Goal: Transaction & Acquisition: Purchase product/service

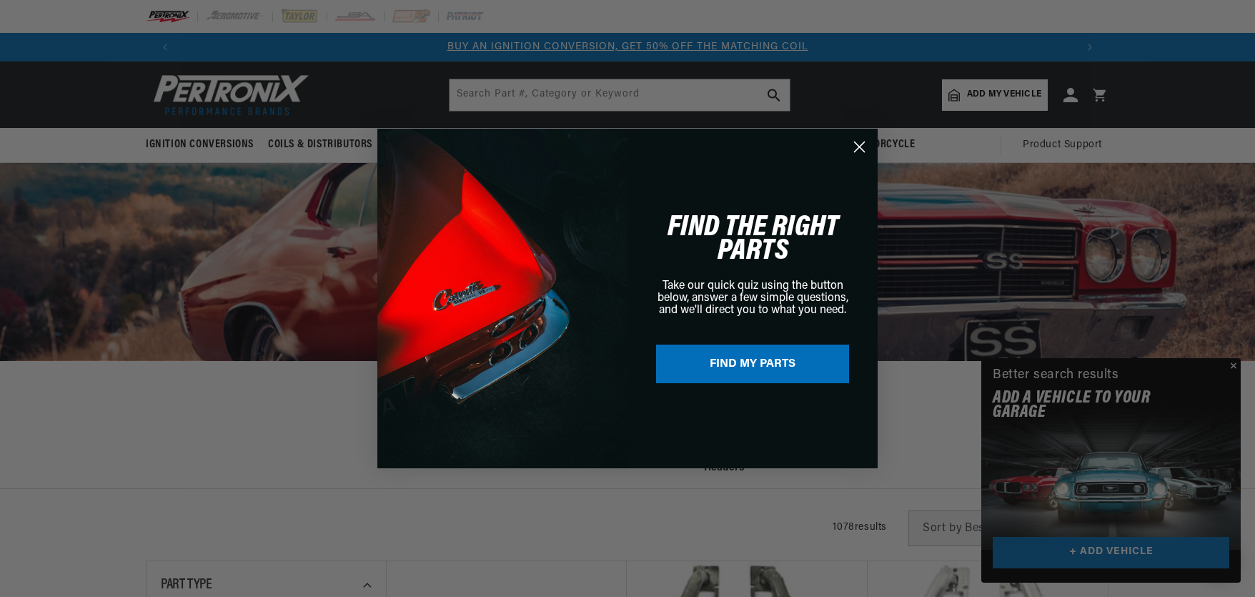
click at [855, 146] on circle "Close dialog" at bounding box center [859, 147] width 24 height 24
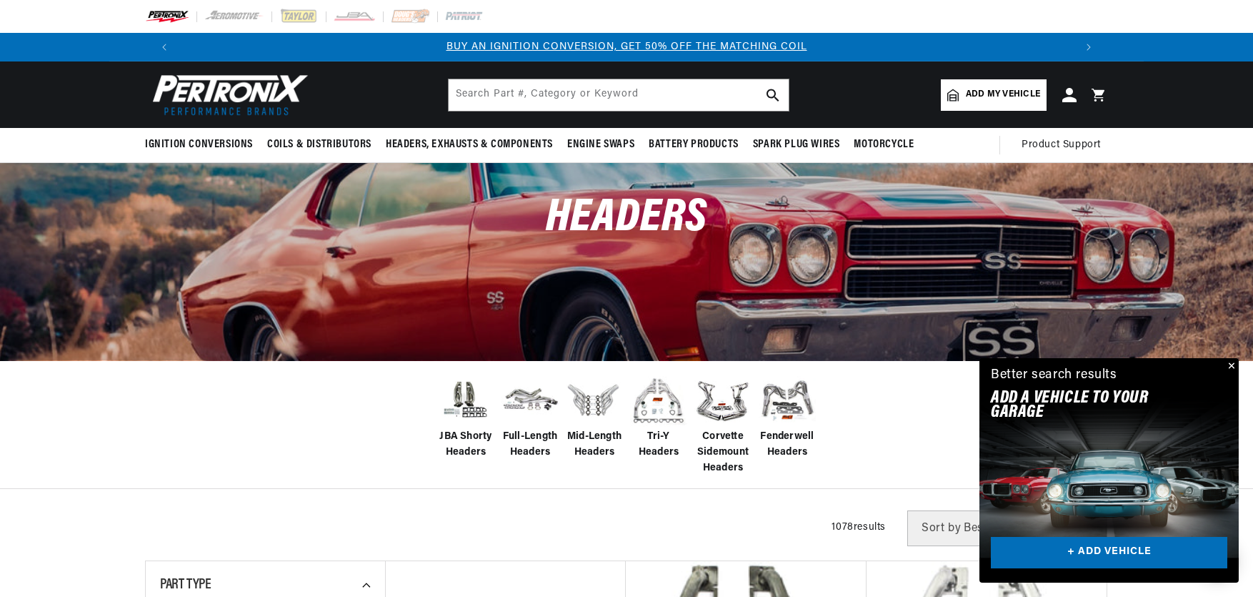
scroll to position [0, 896]
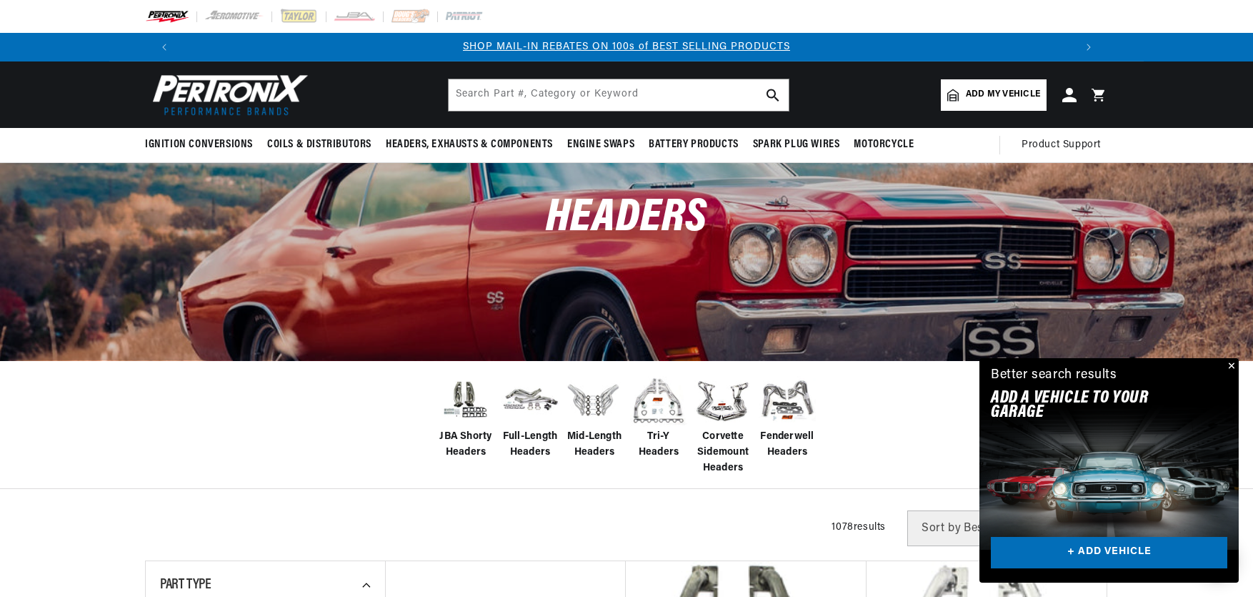
click at [1231, 365] on button "Close" at bounding box center [1230, 366] width 17 height 17
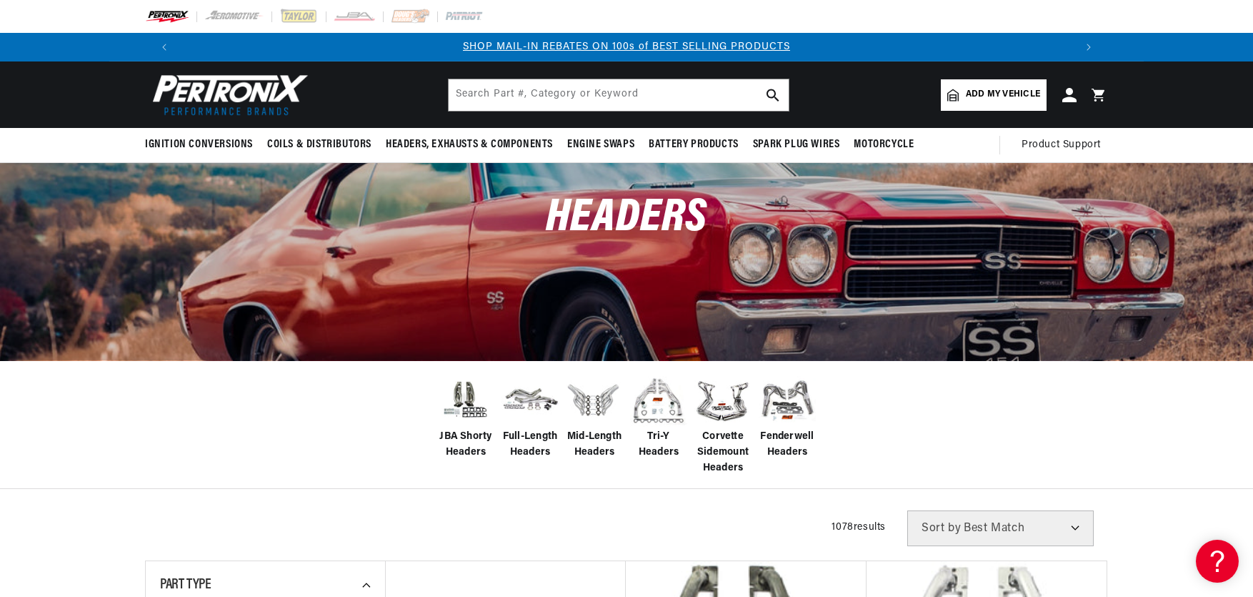
click at [595, 407] on img at bounding box center [594, 400] width 57 height 57
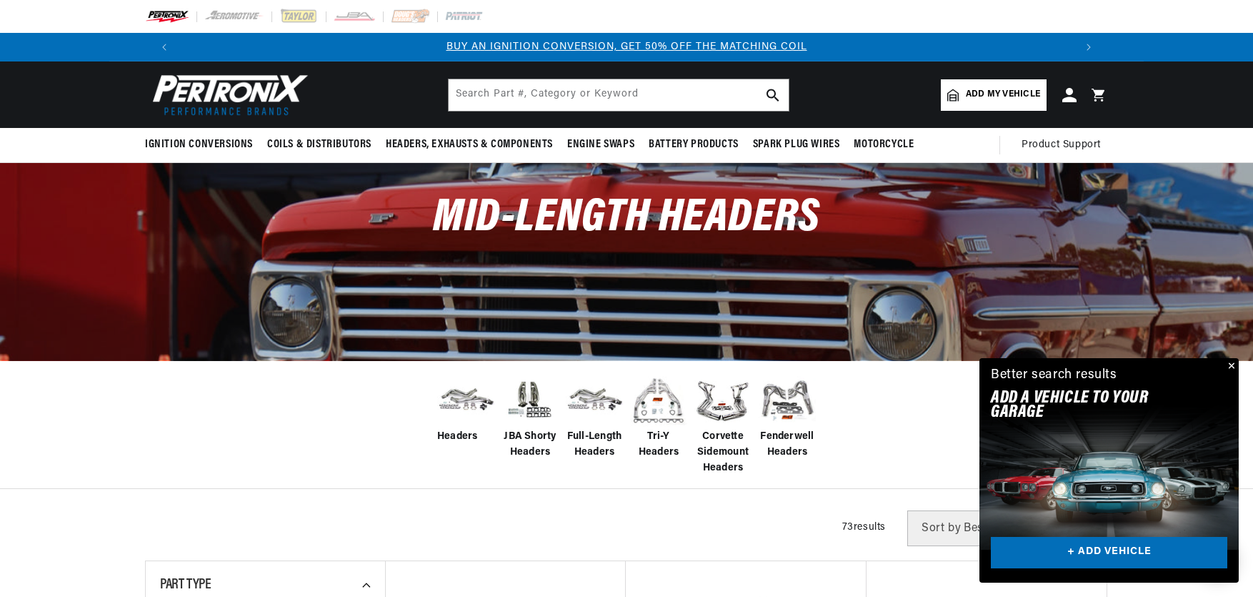
click at [1230, 365] on button "Close" at bounding box center [1230, 366] width 17 height 17
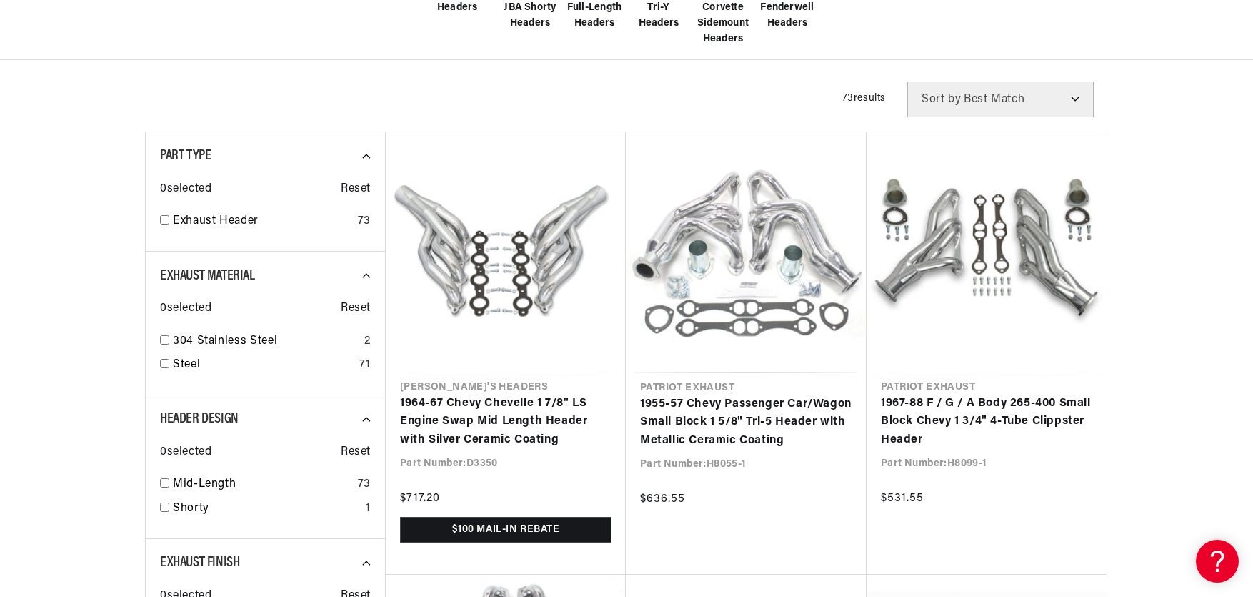
scroll to position [0, 1792]
click at [166, 361] on input "checkbox" at bounding box center [164, 363] width 9 height 9
checkbox input "true"
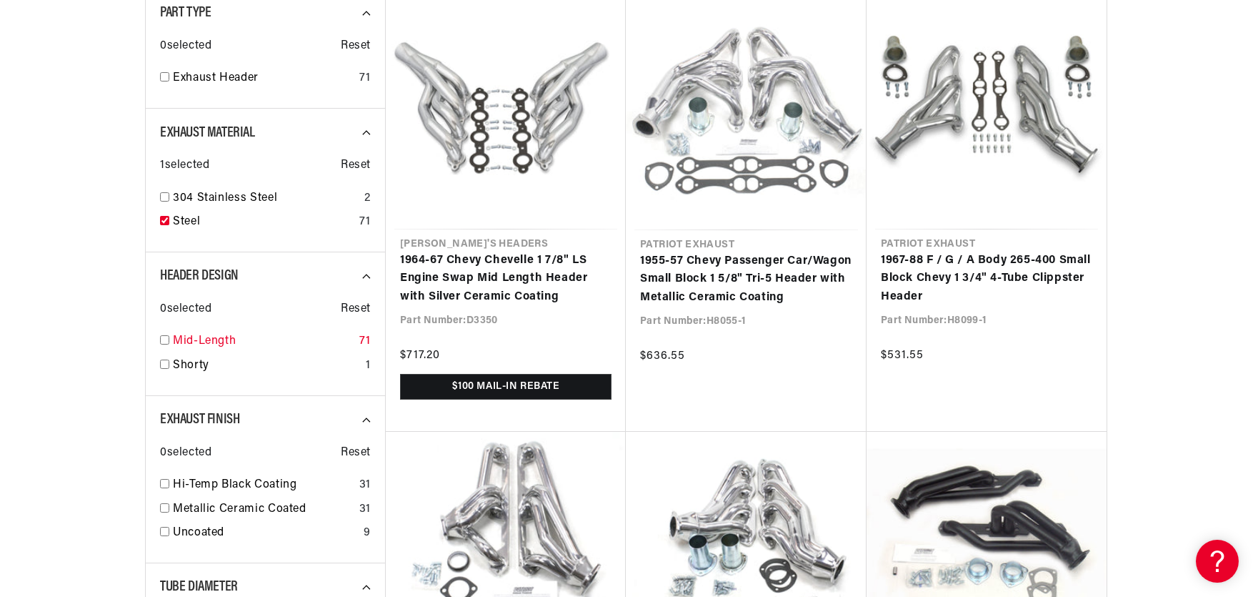
click at [165, 342] on input "checkbox" at bounding box center [164, 339] width 9 height 9
checkbox input "true"
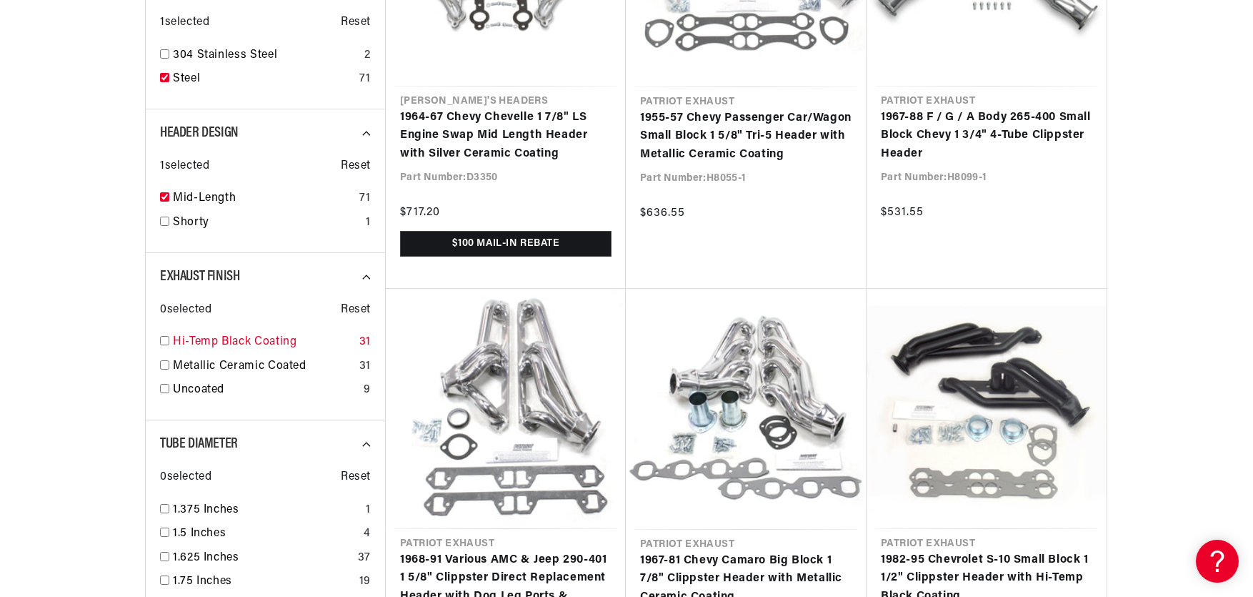
click at [164, 343] on input "checkbox" at bounding box center [164, 340] width 9 height 9
checkbox input "true"
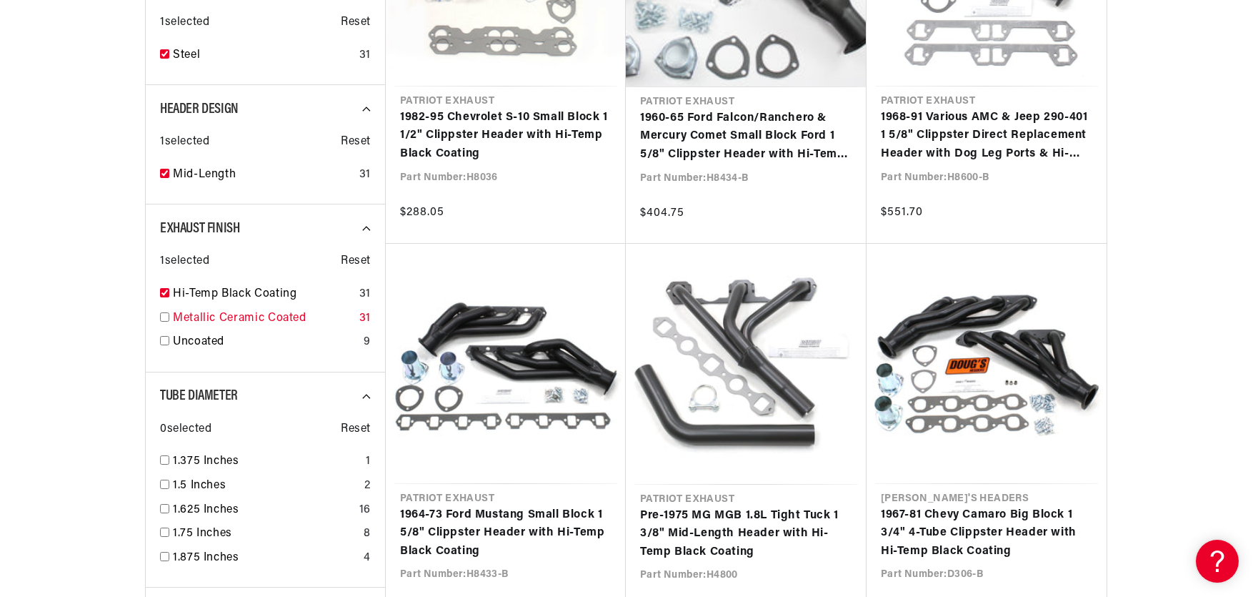
click at [167, 318] on input "checkbox" at bounding box center [164, 316] width 9 height 9
checkbox input "true"
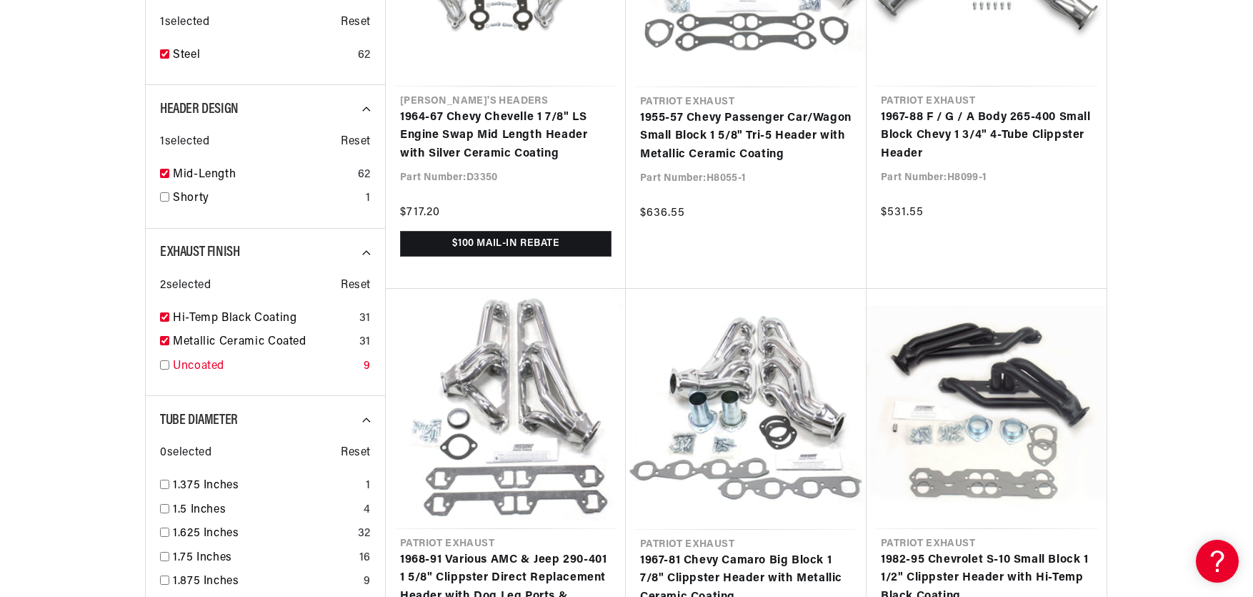
click at [162, 368] on input "checkbox" at bounding box center [164, 364] width 9 height 9
checkbox input "true"
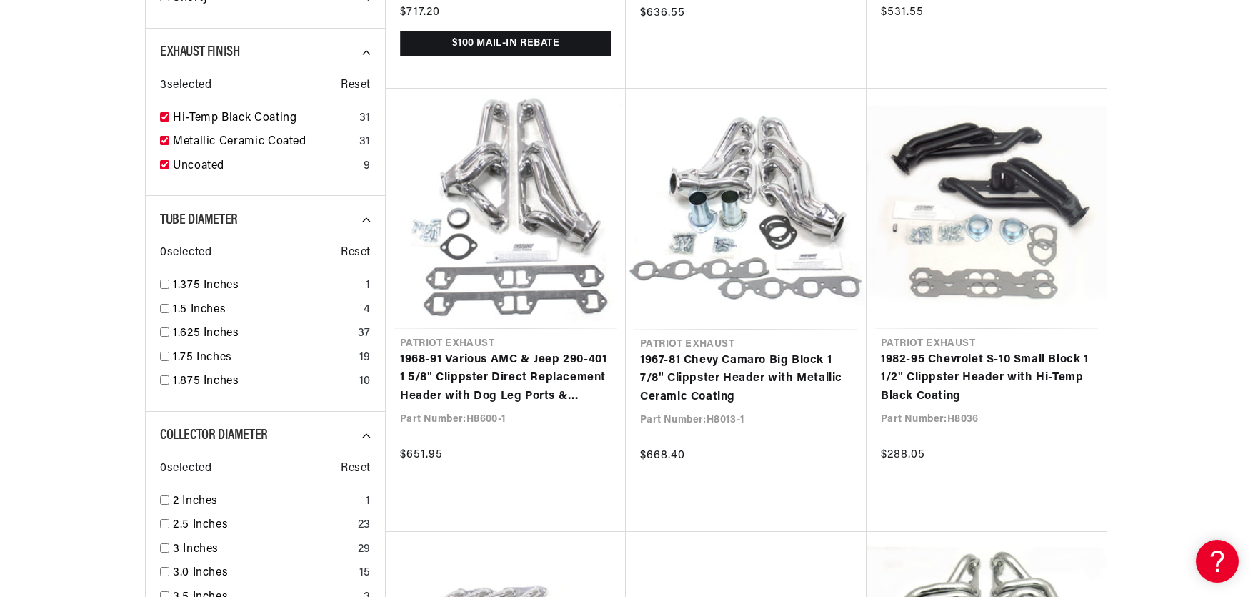
scroll to position [0, 896]
click at [166, 357] on input "checkbox" at bounding box center [164, 356] width 9 height 9
checkbox input "true"
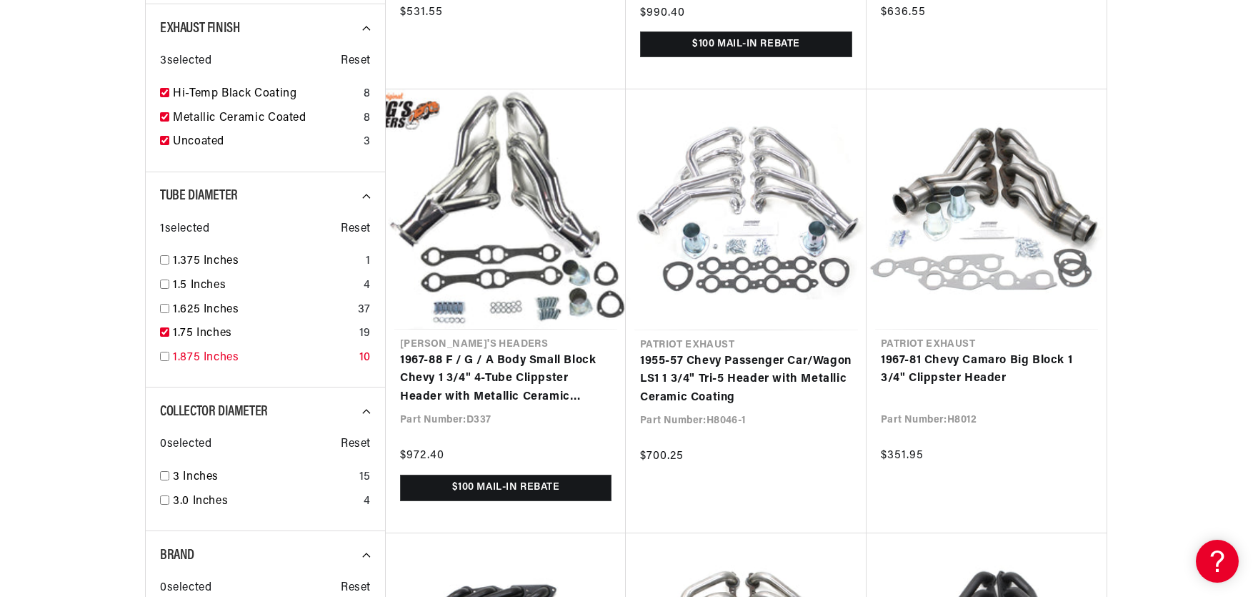
click at [166, 355] on input "checkbox" at bounding box center [164, 356] width 9 height 9
checkbox input "true"
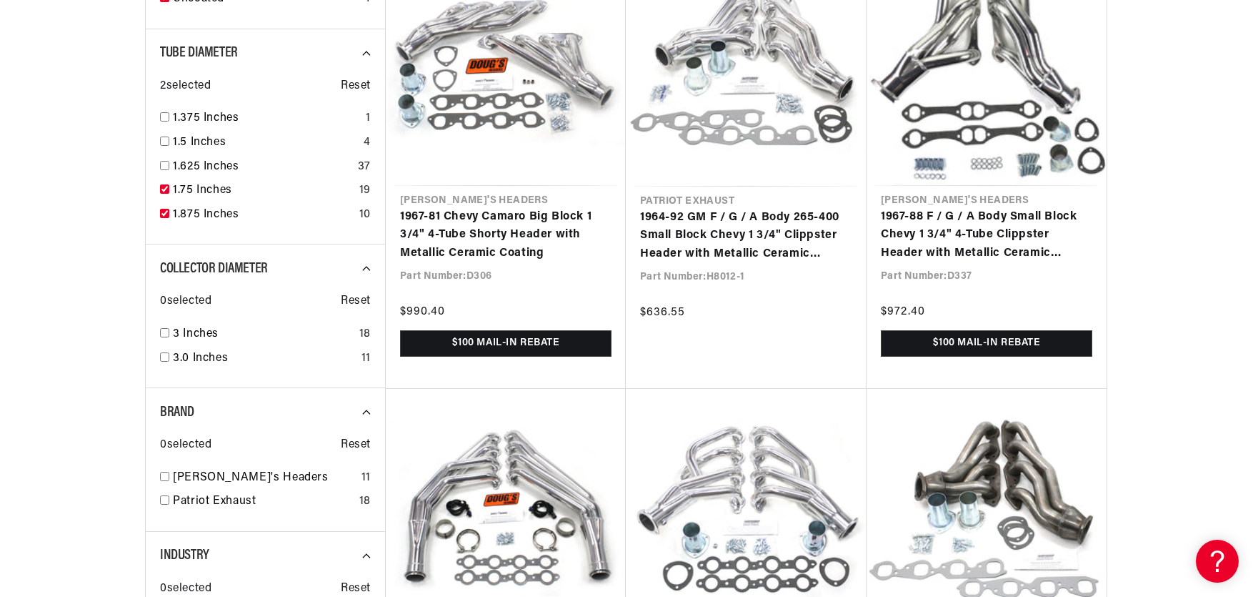
scroll to position [0, 1792]
click at [164, 333] on input "checkbox" at bounding box center [164, 332] width 9 height 9
checkbox input "true"
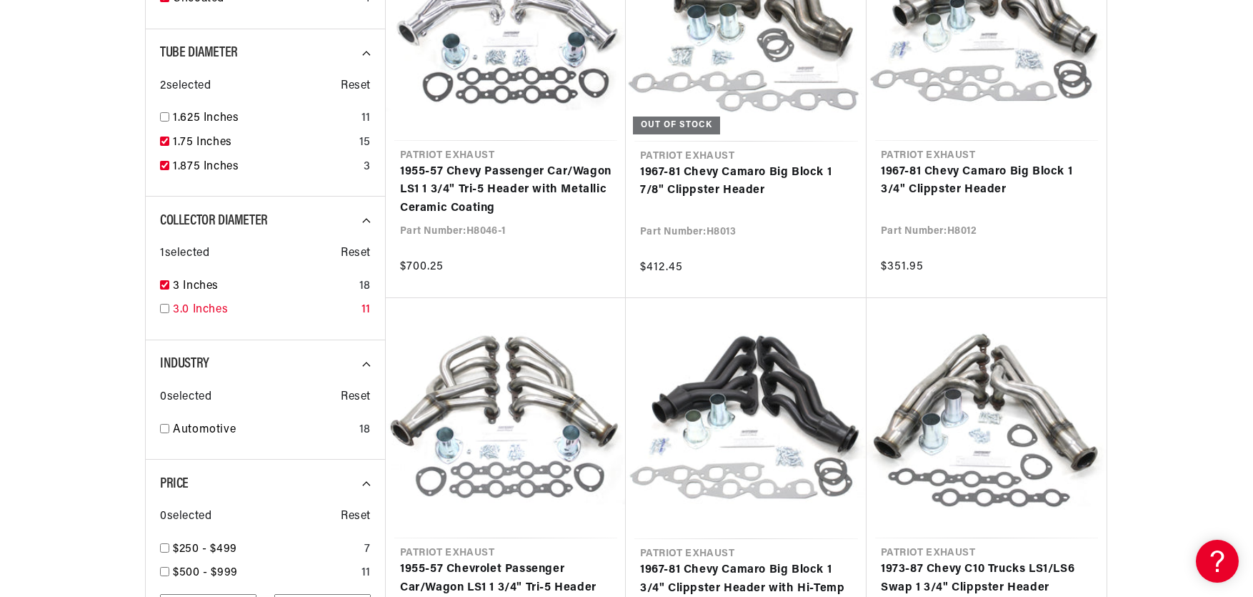
click at [165, 310] on input "checkbox" at bounding box center [164, 308] width 9 height 9
checkbox input "true"
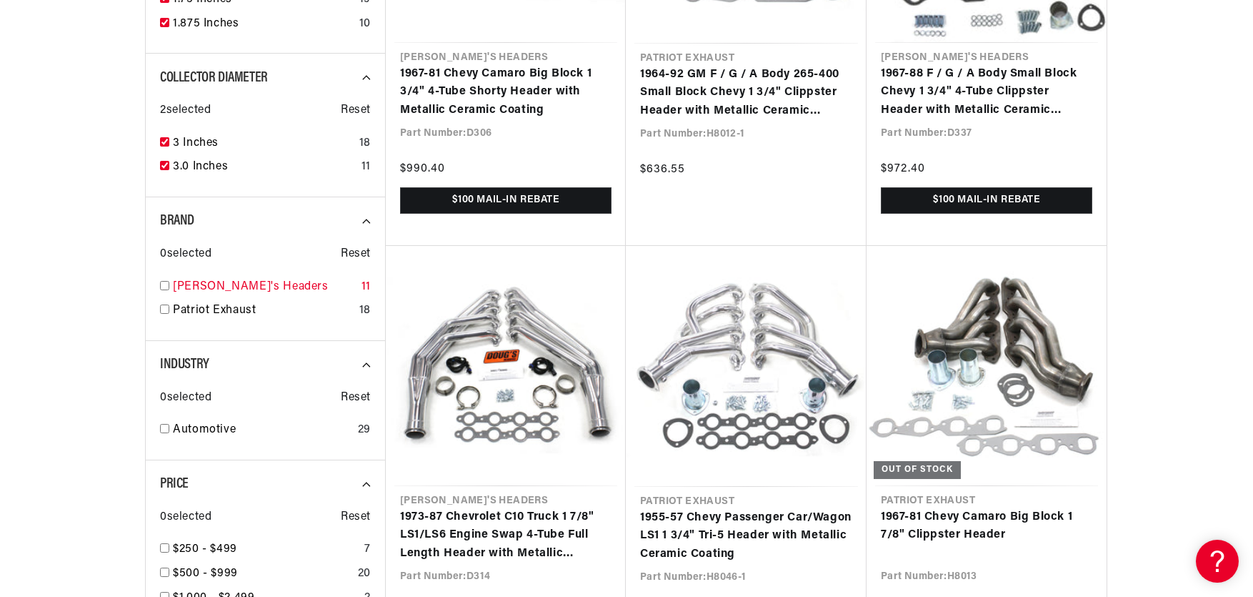
click at [165, 285] on input "checkbox" at bounding box center [164, 285] width 9 height 9
checkbox input "true"
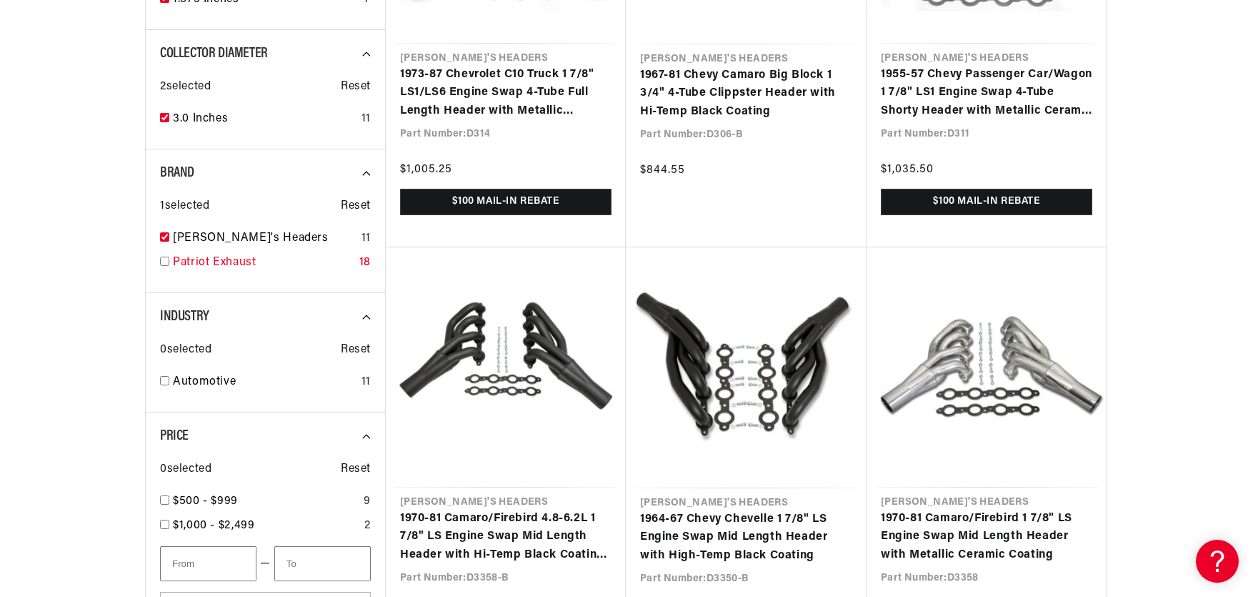
click at [166, 264] on input "checkbox" at bounding box center [164, 260] width 9 height 9
checkbox input "true"
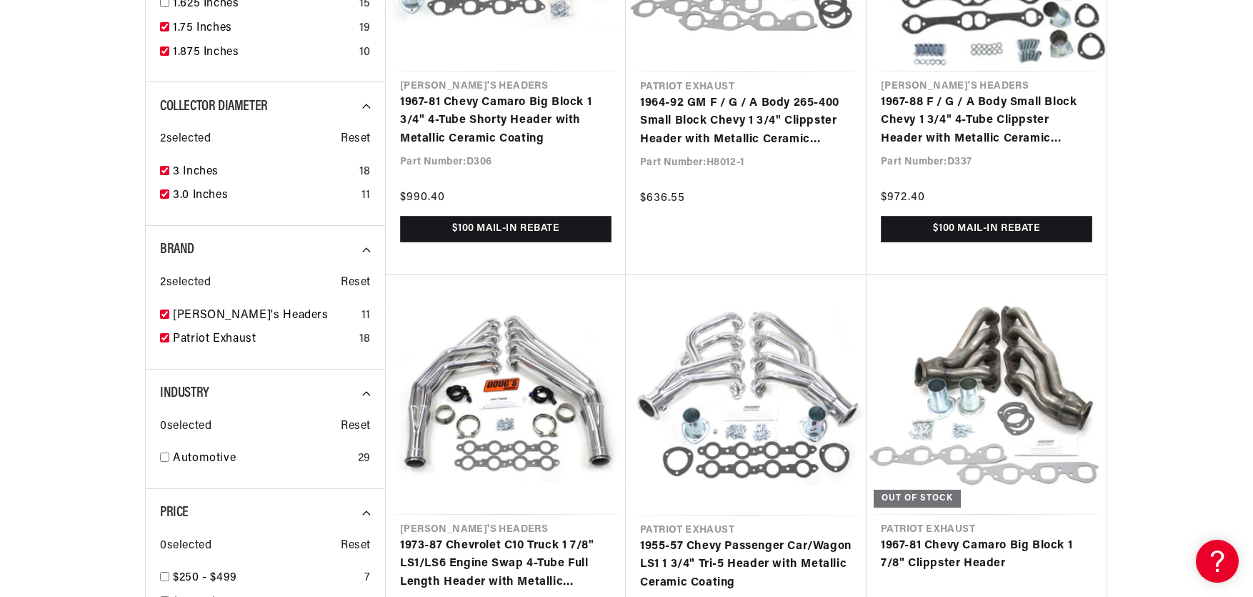
scroll to position [1357, 0]
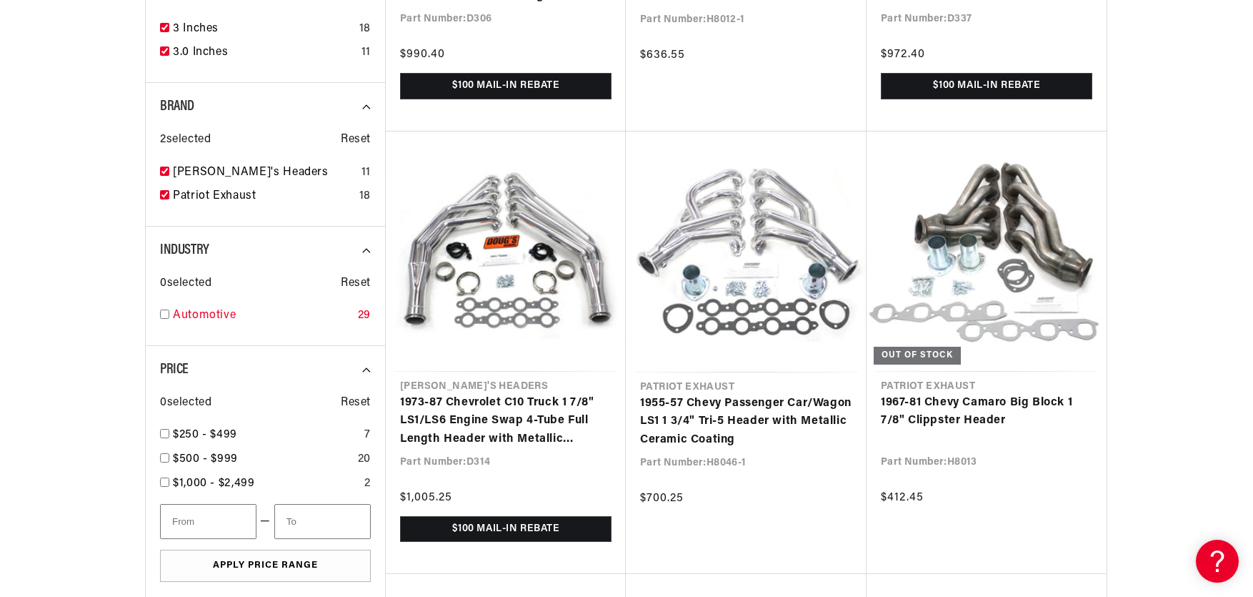
click at [165, 314] on input "checkbox" at bounding box center [164, 313] width 9 height 9
checkbox input "true"
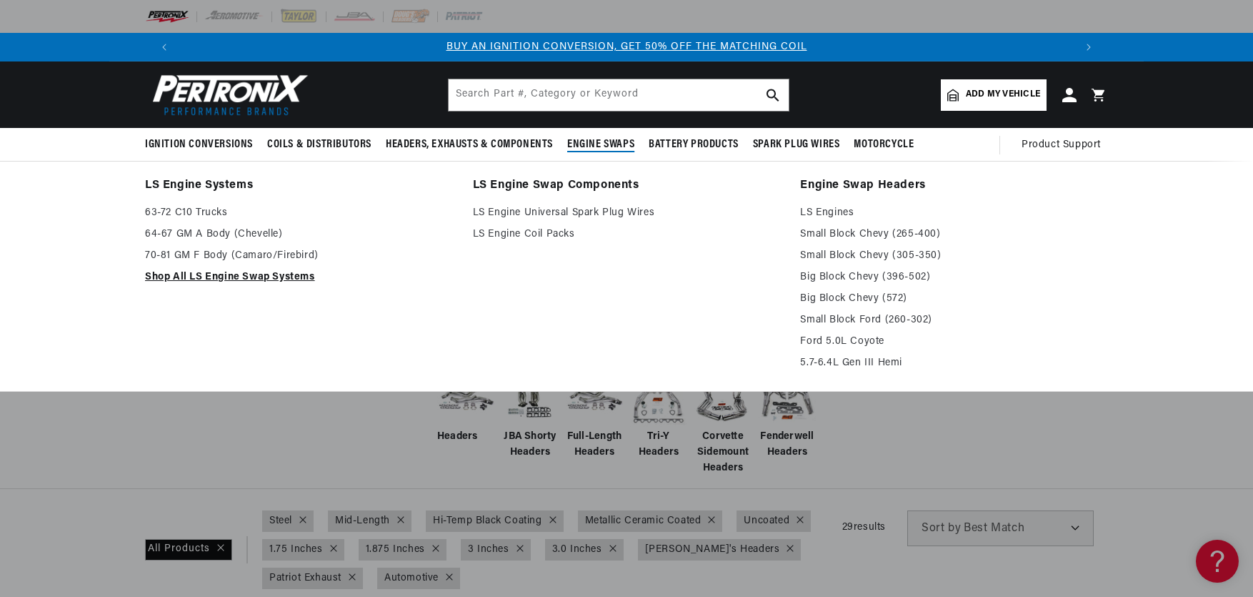
click at [263, 274] on link "Shop All LS Engine Swap Systems" at bounding box center [299, 277] width 308 height 17
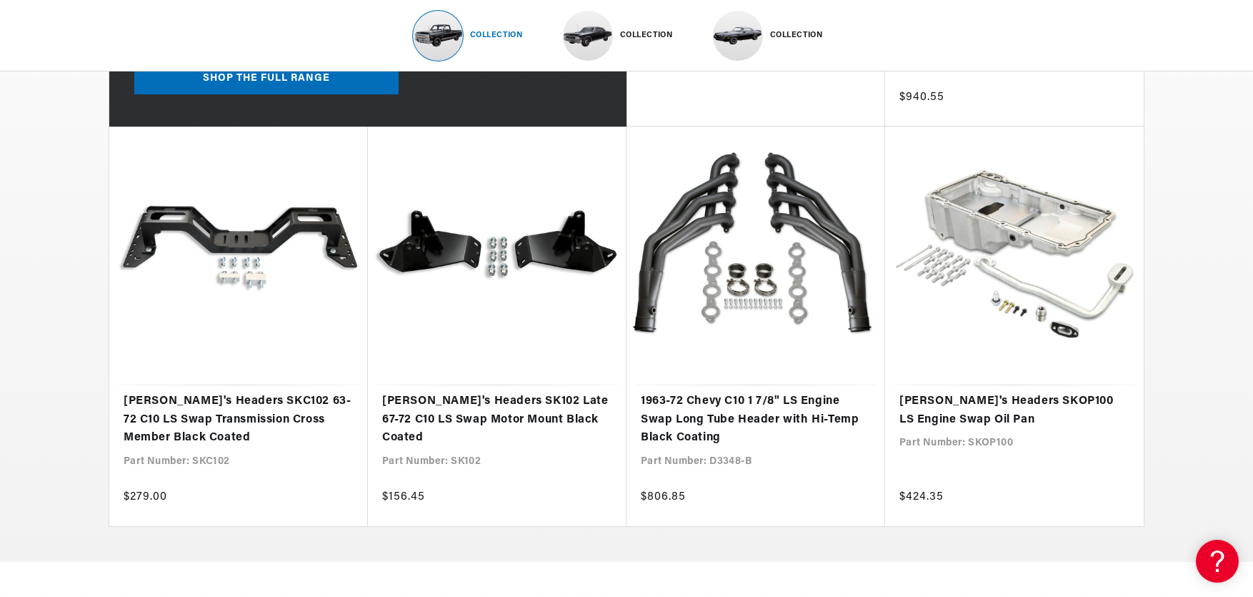
scroll to position [0, 1792]
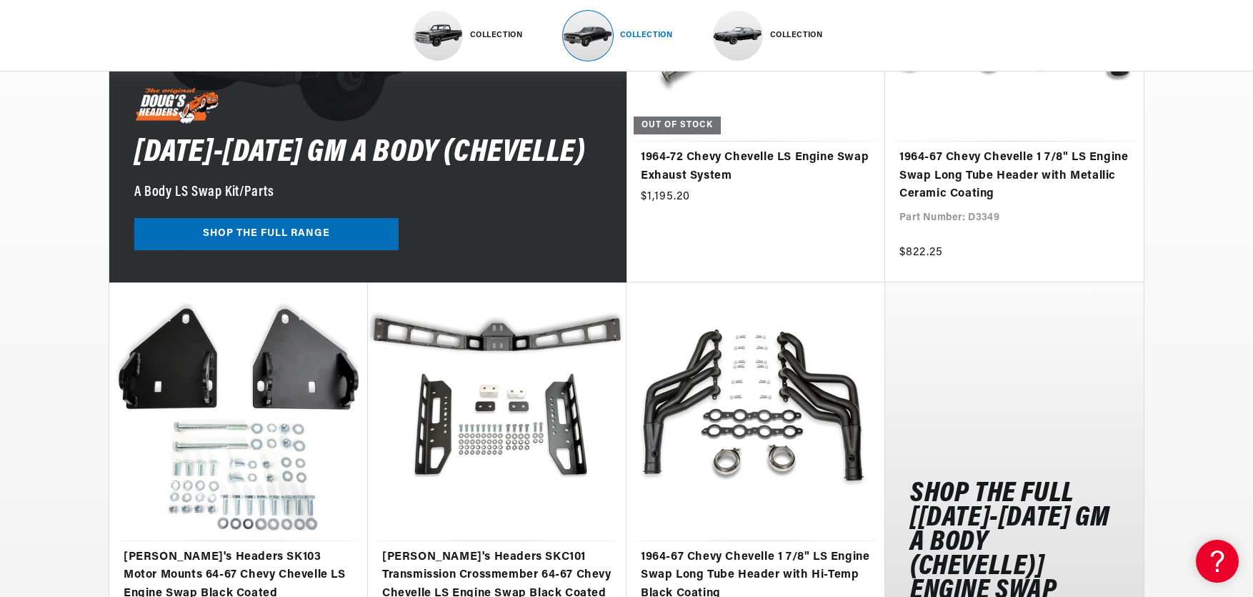
scroll to position [1572, 0]
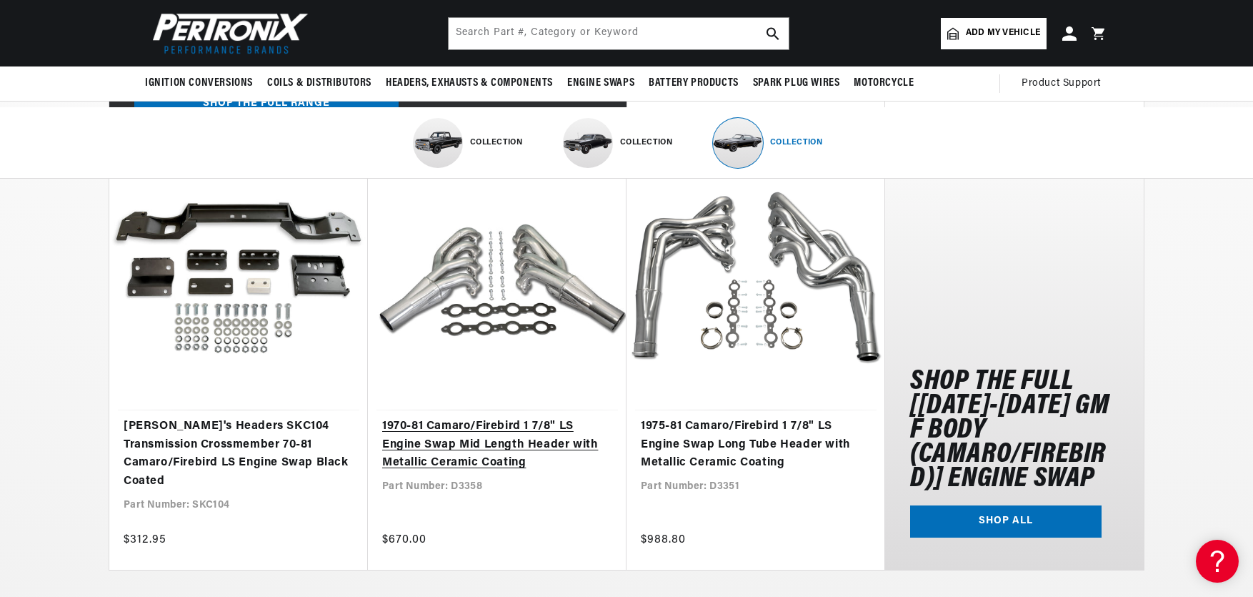
click at [547, 417] on link "1970-81 Camaro/Firebird 1 7/8" LS Engine Swap Mid Length Header with Metallic C…" at bounding box center [497, 444] width 230 height 55
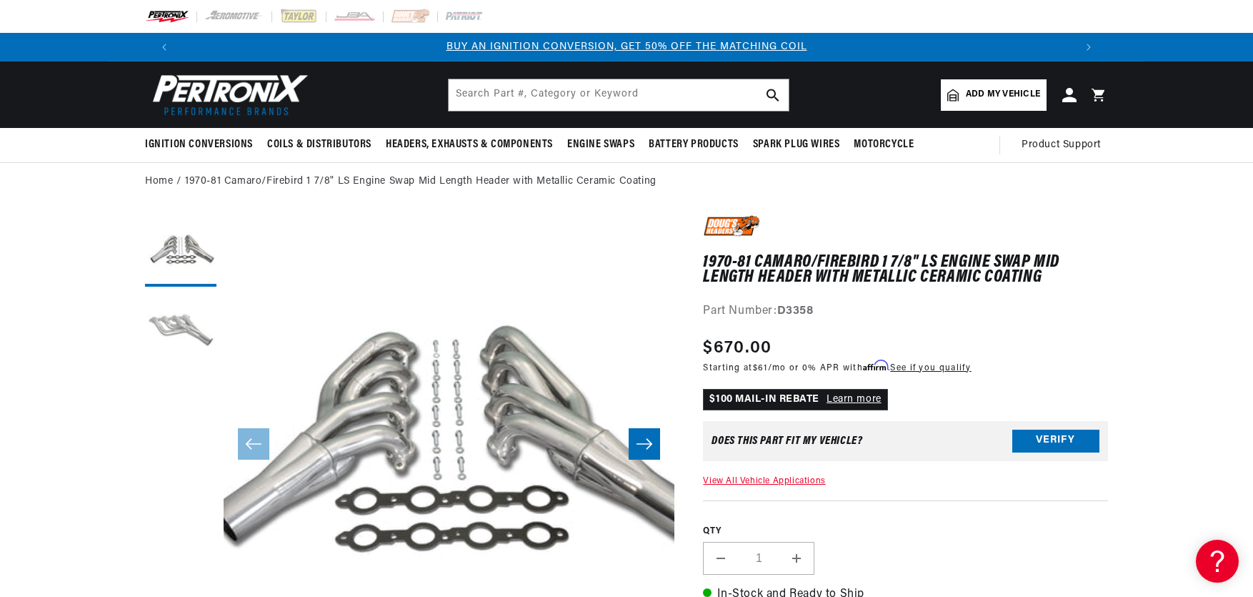
click at [169, 324] on button "Load image 2 in gallery view" at bounding box center [180, 329] width 71 height 71
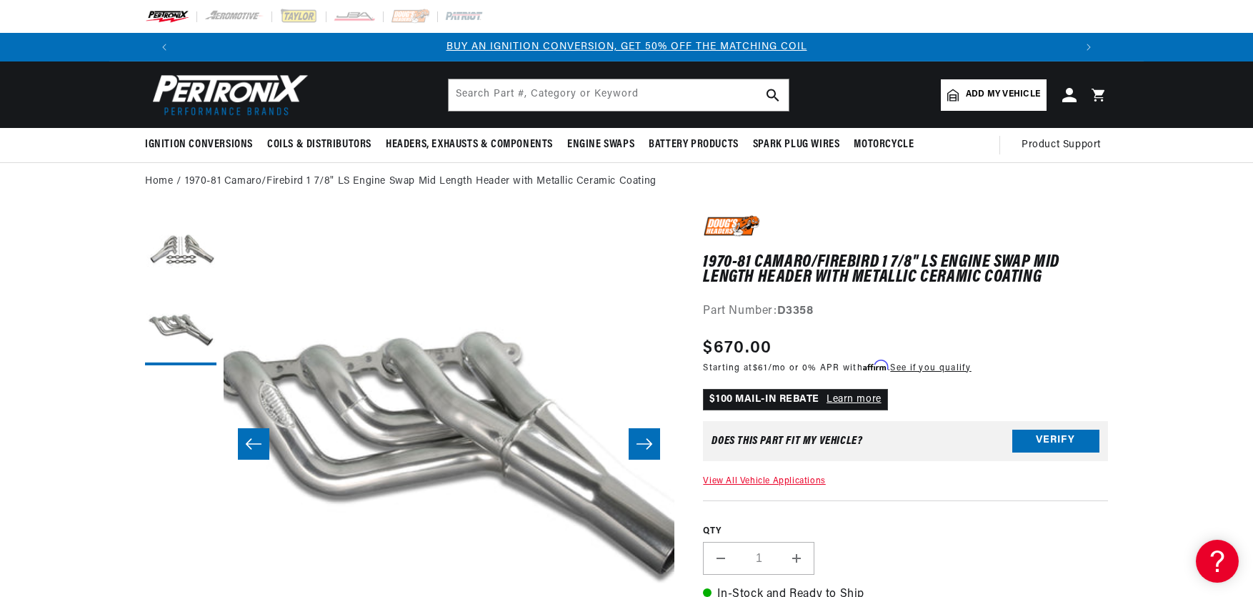
click at [644, 439] on icon "Slide right" at bounding box center [644, 444] width 17 height 14
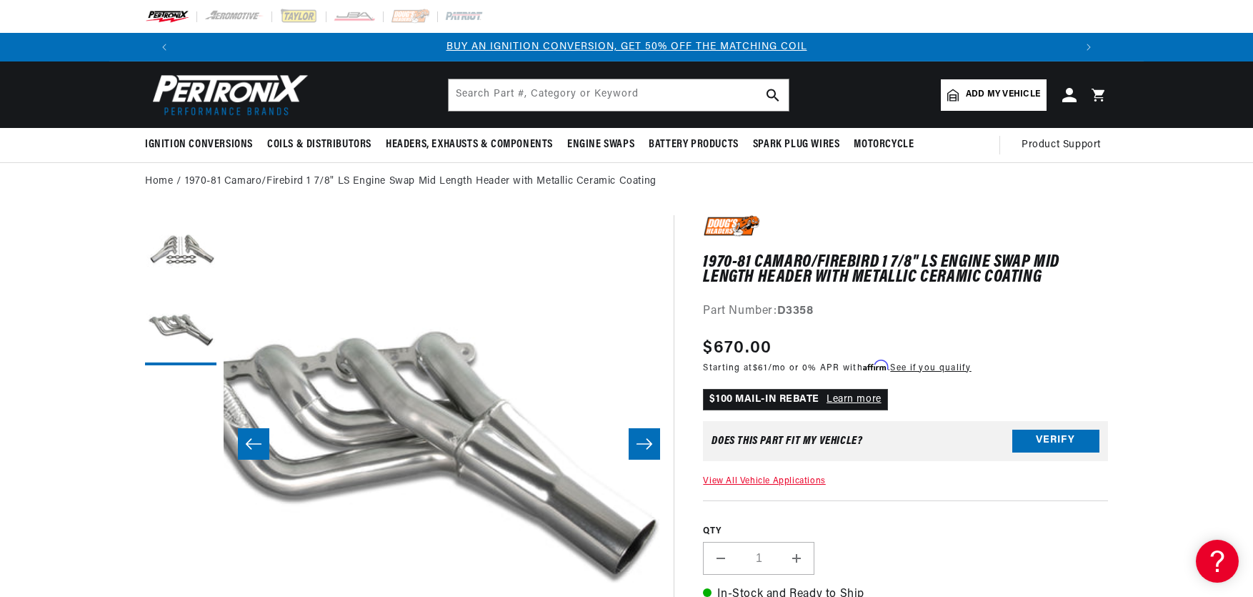
scroll to position [0, 896]
click at [644, 439] on icon "Slide right" at bounding box center [644, 444] width 17 height 14
click at [261, 441] on icon "Slide left" at bounding box center [253, 444] width 17 height 14
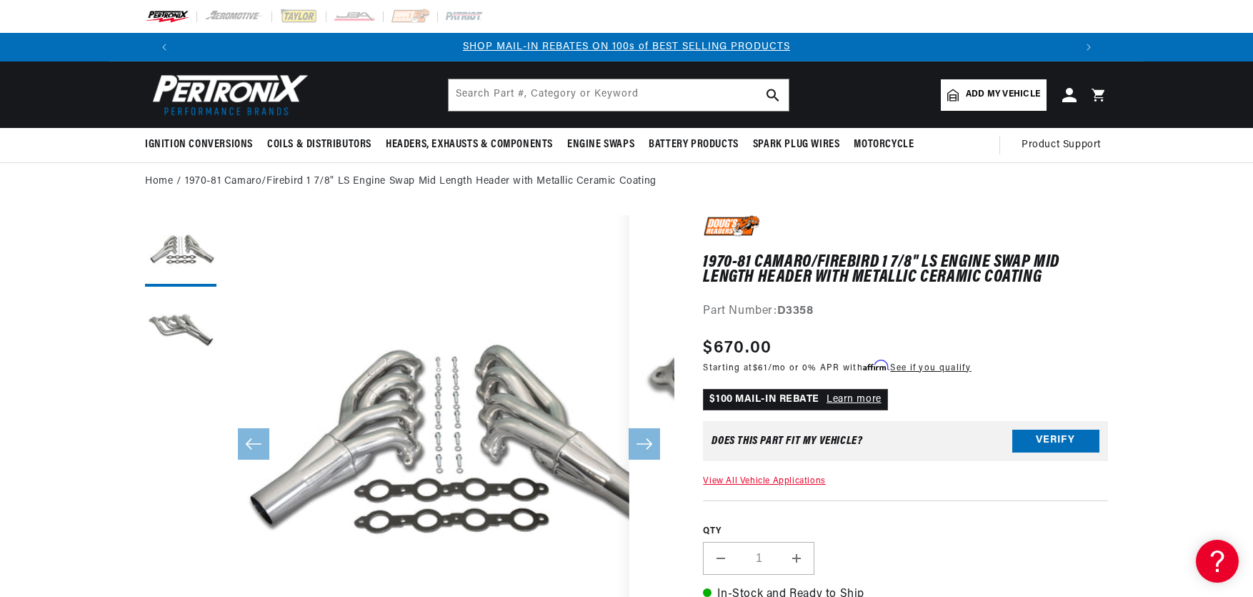
scroll to position [0, 1792]
